Goal: Task Accomplishment & Management: Manage account settings

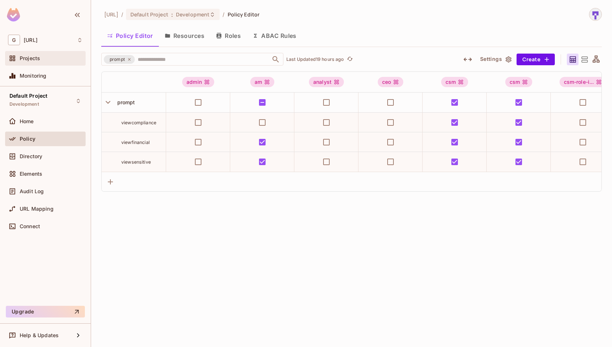
click at [53, 63] on div "Projects" at bounding box center [45, 58] width 80 height 15
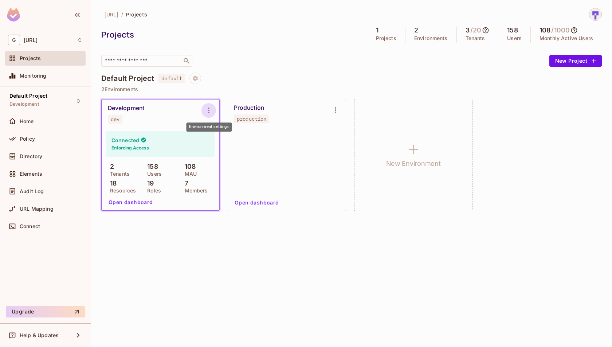
click at [207, 109] on icon "Environment settings" at bounding box center [208, 110] width 9 height 9
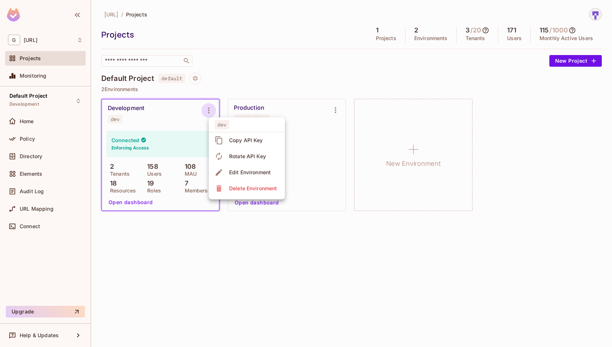
click at [232, 138] on div "Copy API Key" at bounding box center [246, 140] width 34 height 7
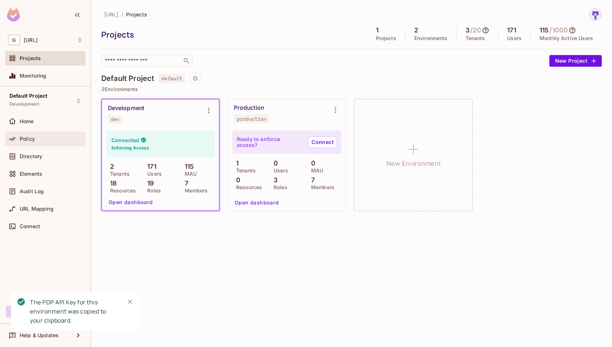
click at [33, 132] on div "Policy" at bounding box center [45, 138] width 80 height 15
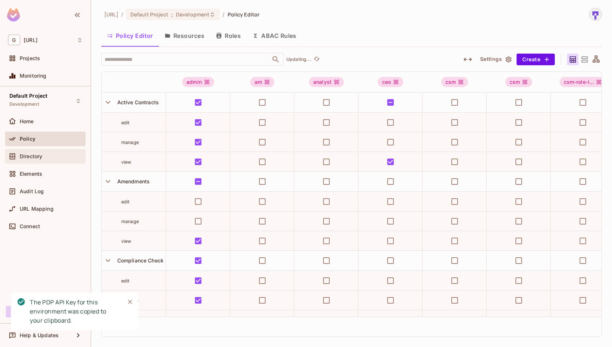
click at [40, 153] on span "Directory" at bounding box center [31, 156] width 23 height 6
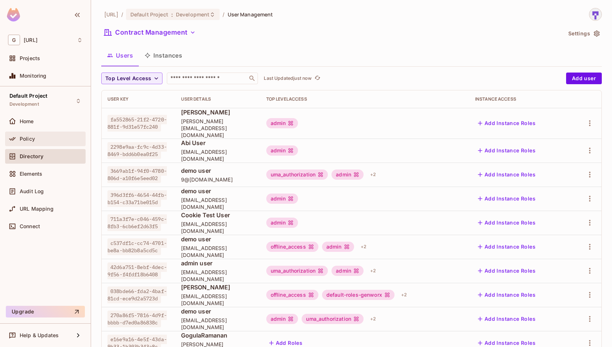
click at [43, 142] on div "Policy" at bounding box center [45, 138] width 75 height 9
